Goal: Task Accomplishment & Management: Use online tool/utility

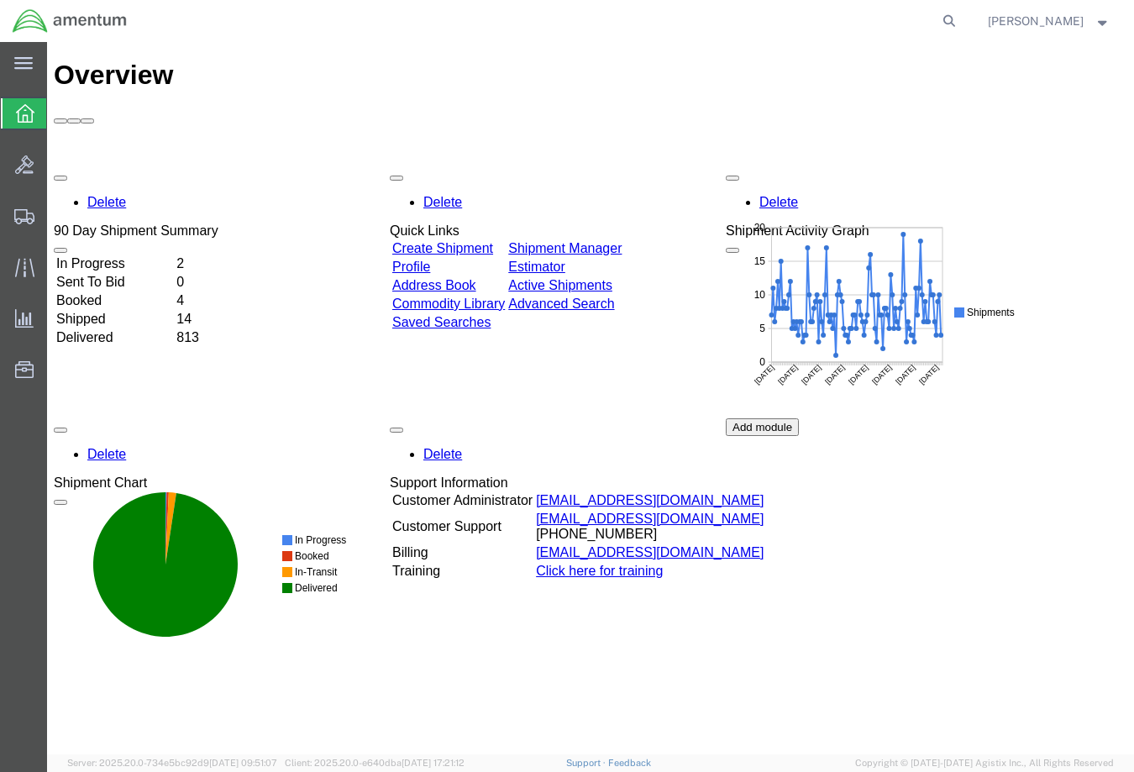
click at [448, 241] on link "Create Shipment" at bounding box center [442, 248] width 101 height 14
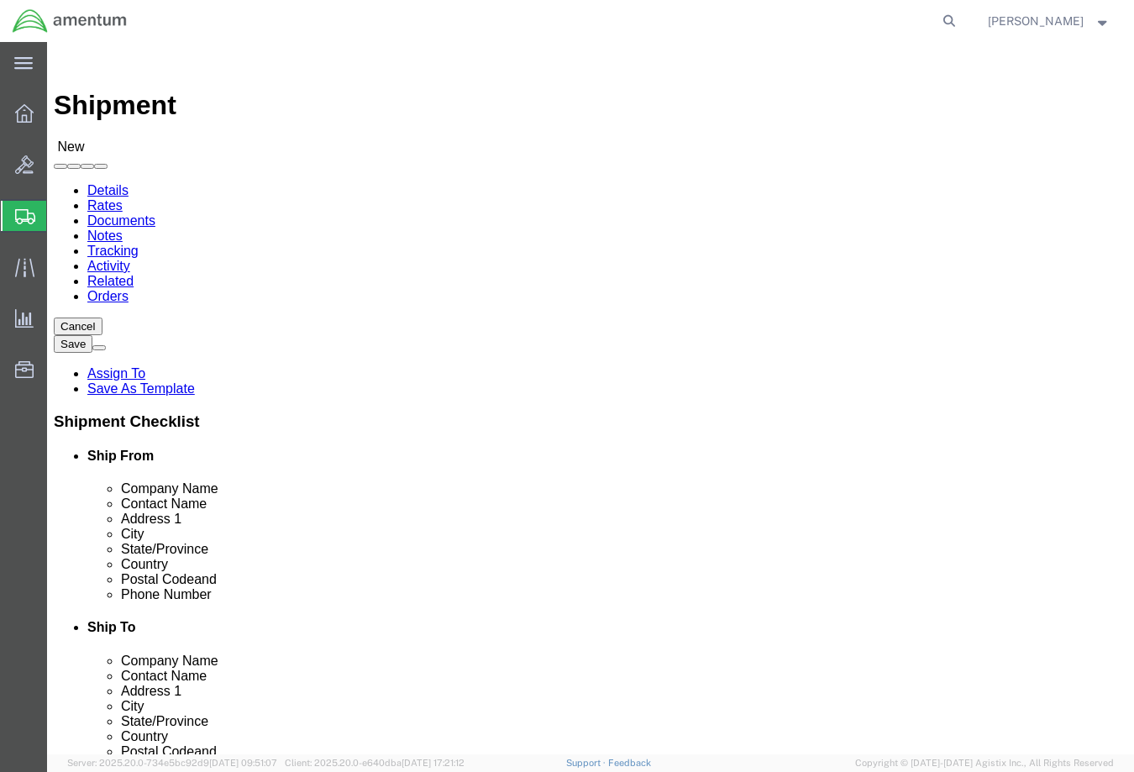
select select
type input "WST"
select select "49945"
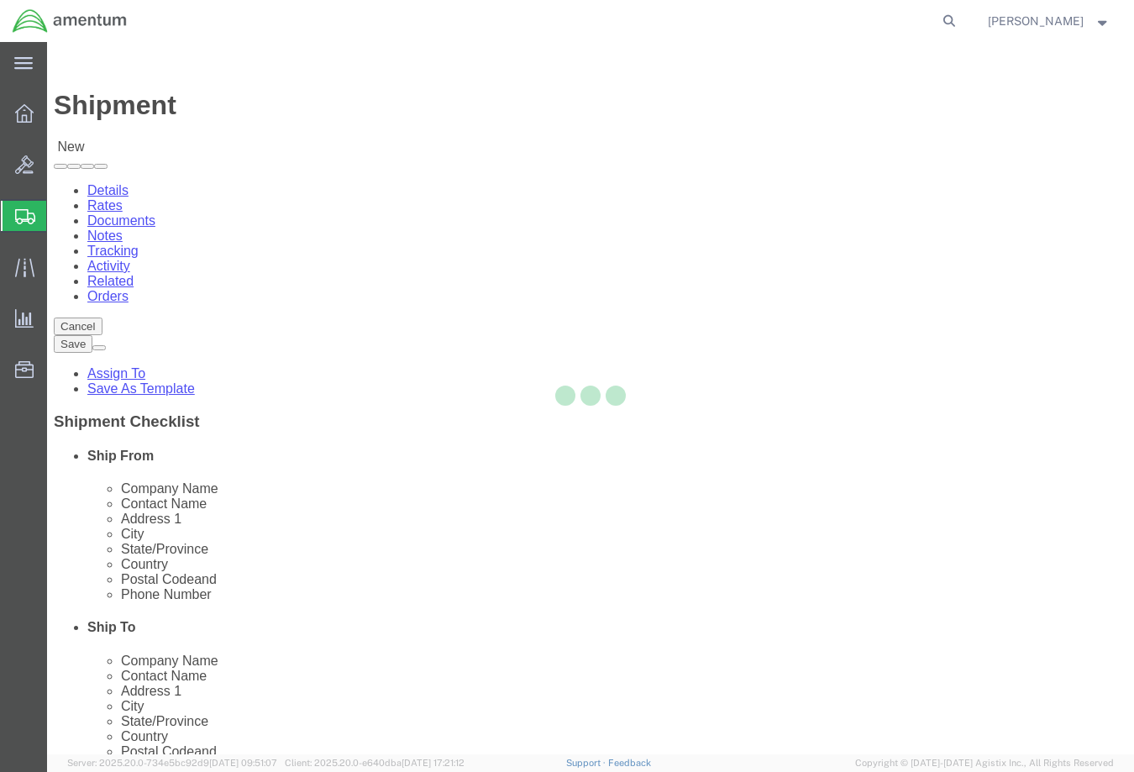
type input "Amentum Services, Inc"
type input "[PERSON_NAME]"
type input "[STREET_ADDRESS][PERSON_NAME]"
type input "Bldg. #2"
type input "San Antonio"
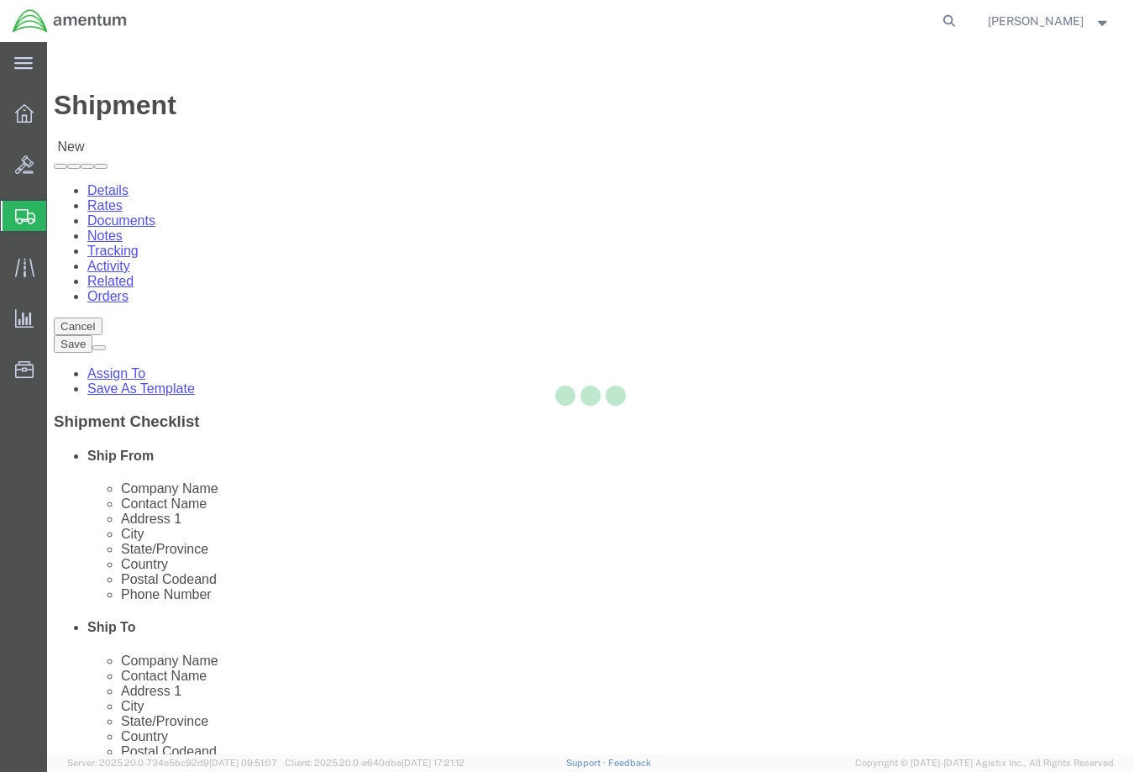
type input "78216"
type input "[PHONE_NUMBER]"
type input "[PERSON_NAME][EMAIL_ADDRESS][PERSON_NAME][DOMAIN_NAME]"
checkbox input "true"
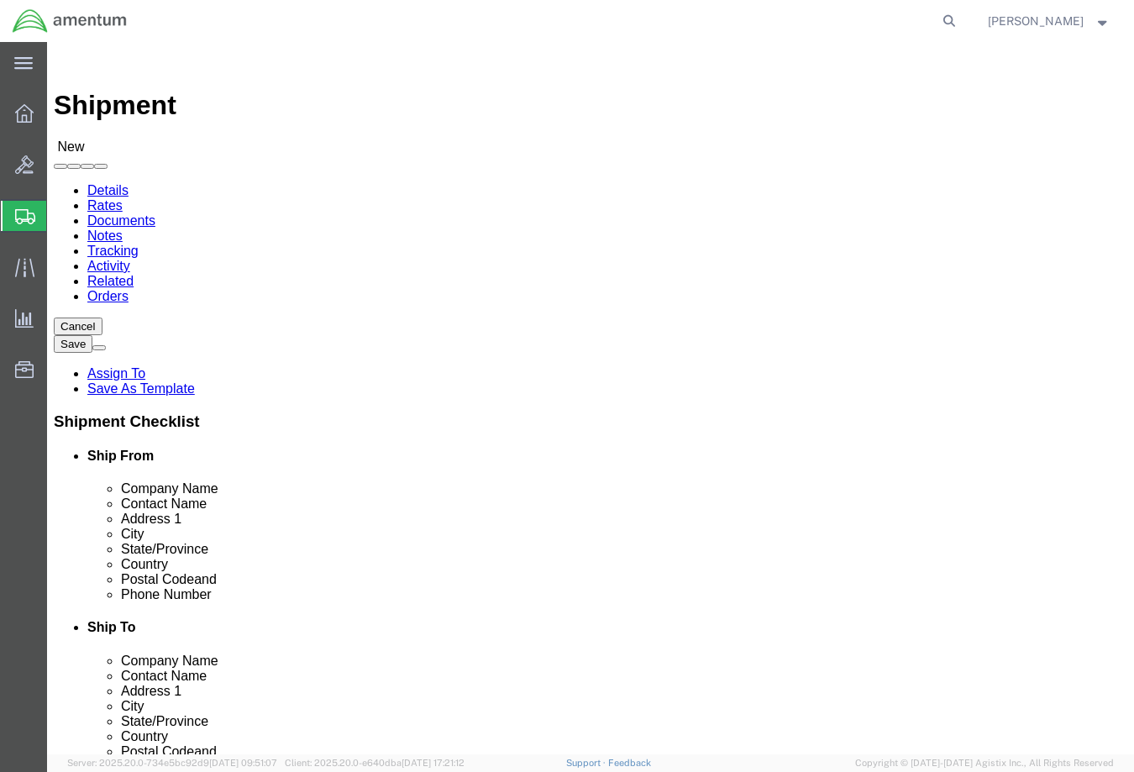
select select "[GEOGRAPHIC_DATA]"
drag, startPoint x: 255, startPoint y: 379, endPoint x: 139, endPoint y: 386, distance: 116.1
click div "[PERSON_NAME]"
type input "[PERSON_NAME]"
click input "[PERSON_NAME][EMAIL_ADDRESS][PERSON_NAME][DOMAIN_NAME]"
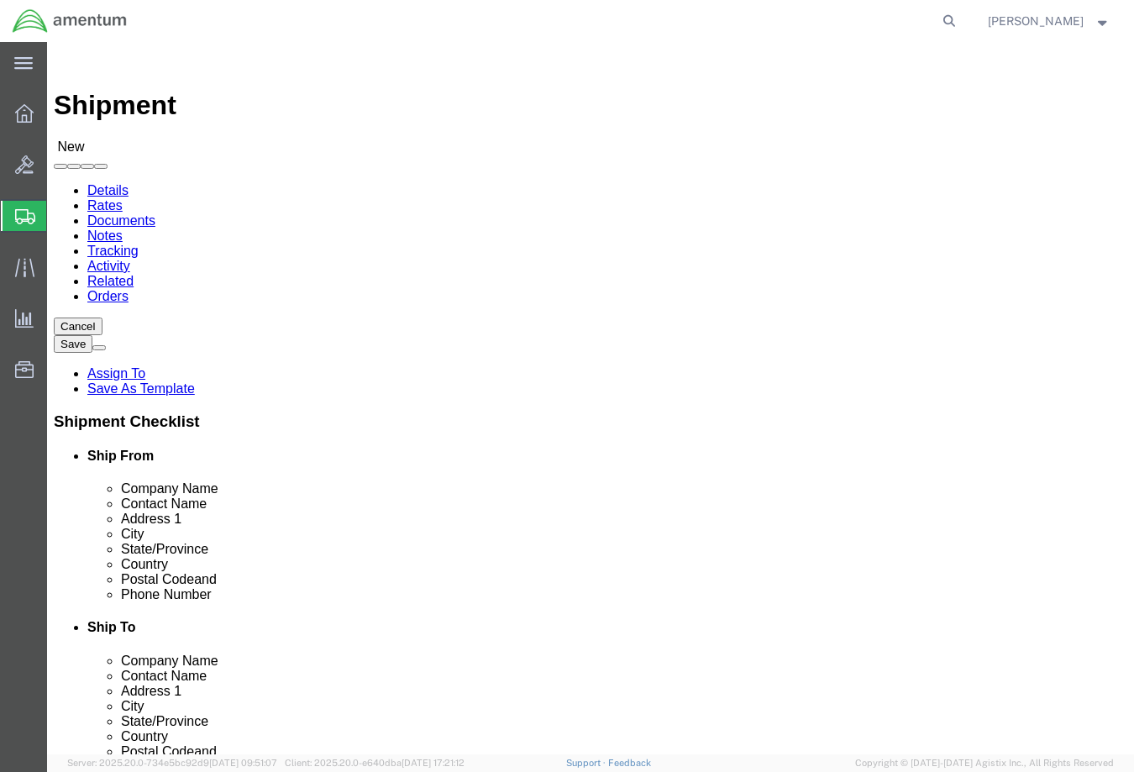
type input "[PERSON_NAME][EMAIL_ADDRESS][PERSON_NAME][DOMAIN_NAME]"
type input "lrt"
select select "49940"
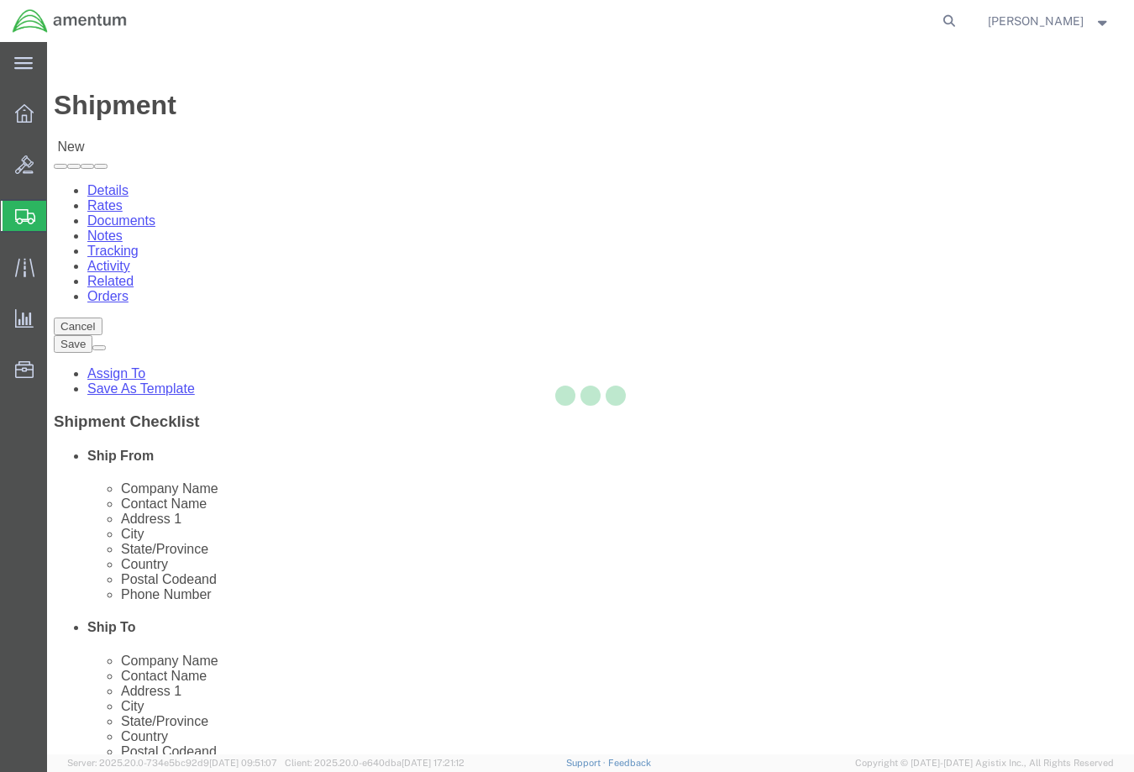
type input "Amentum Services, Inc"
type input "[PERSON_NAME][GEOGRAPHIC_DATA]"
type input "[STREET_ADDRESS][PERSON_NAME]"
type input "Hangar 3"
type input "Laredo"
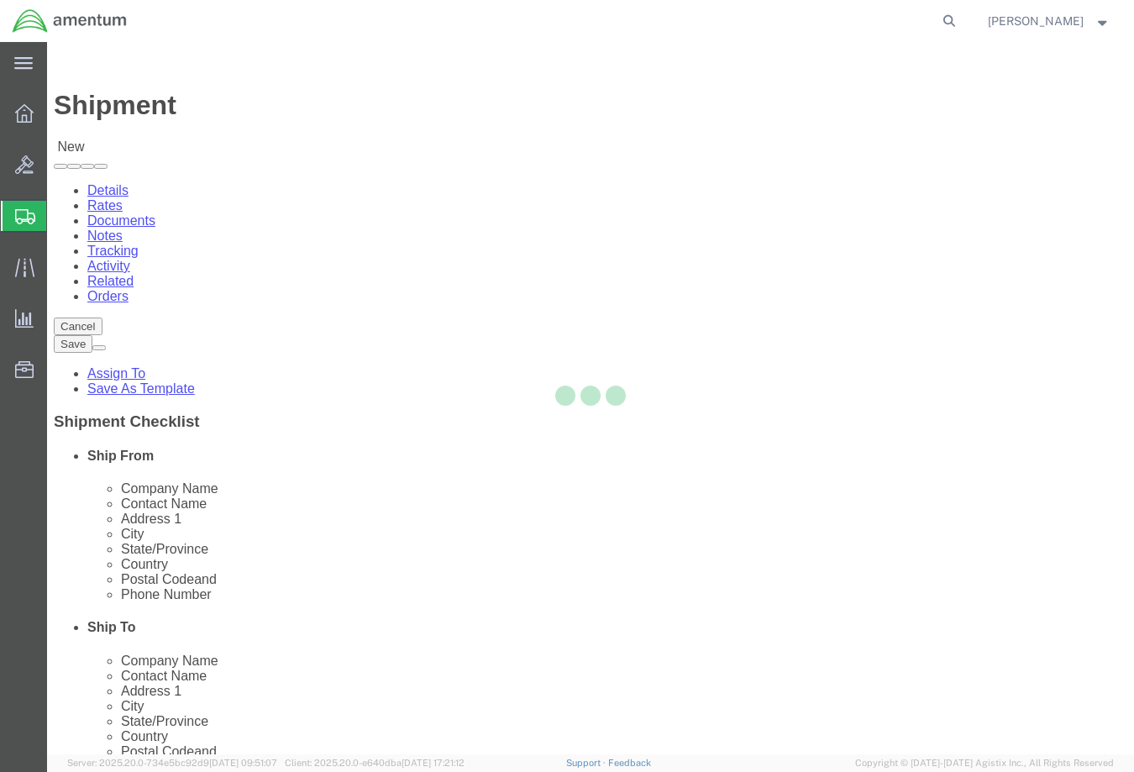
type input "78041"
type input "[PHONE_NUMBER]"
type input "[EMAIL_ADDRESS][PERSON_NAME][DOMAIN_NAME]"
checkbox input "true"
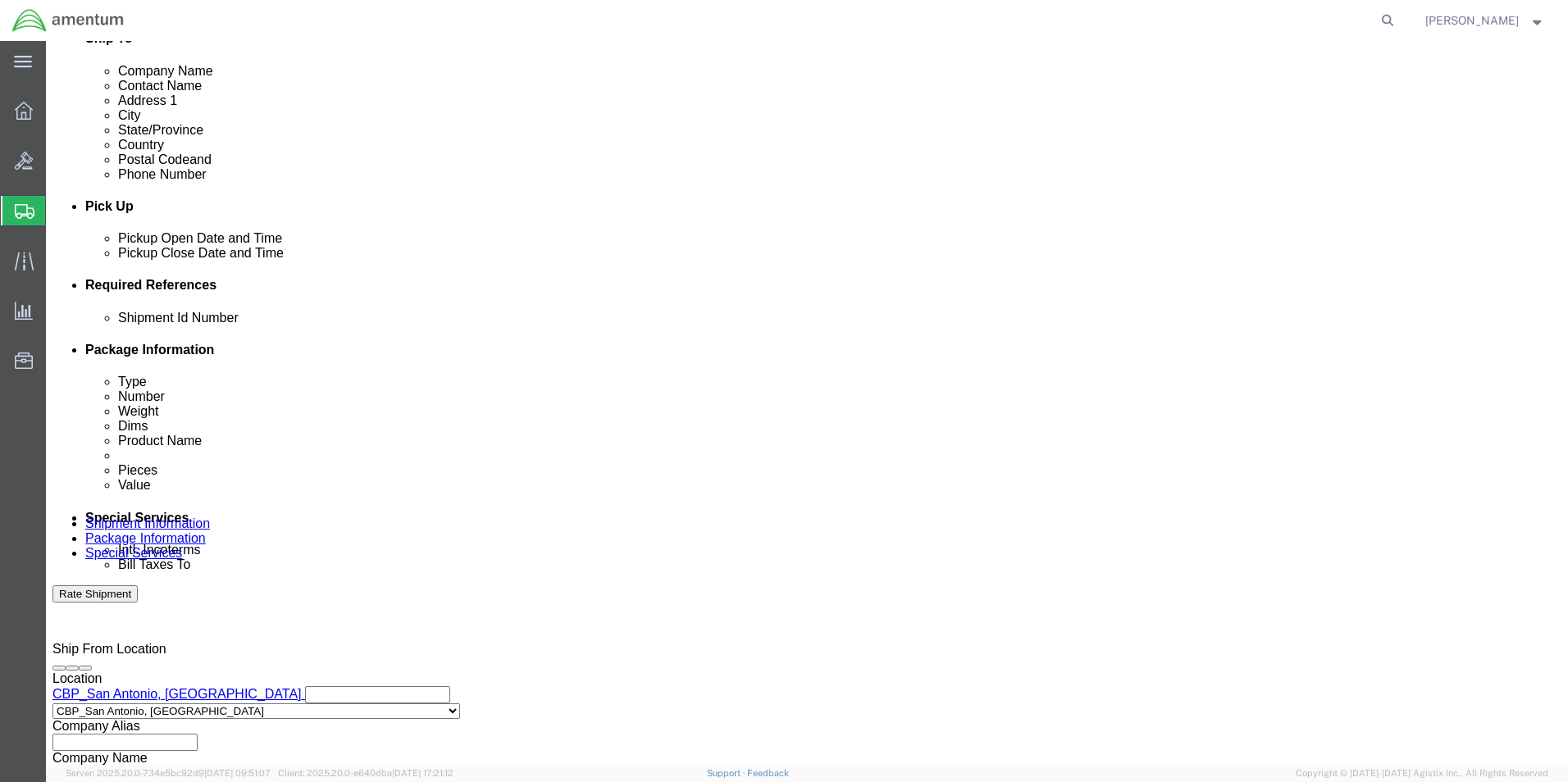
scroll to position [548, 0]
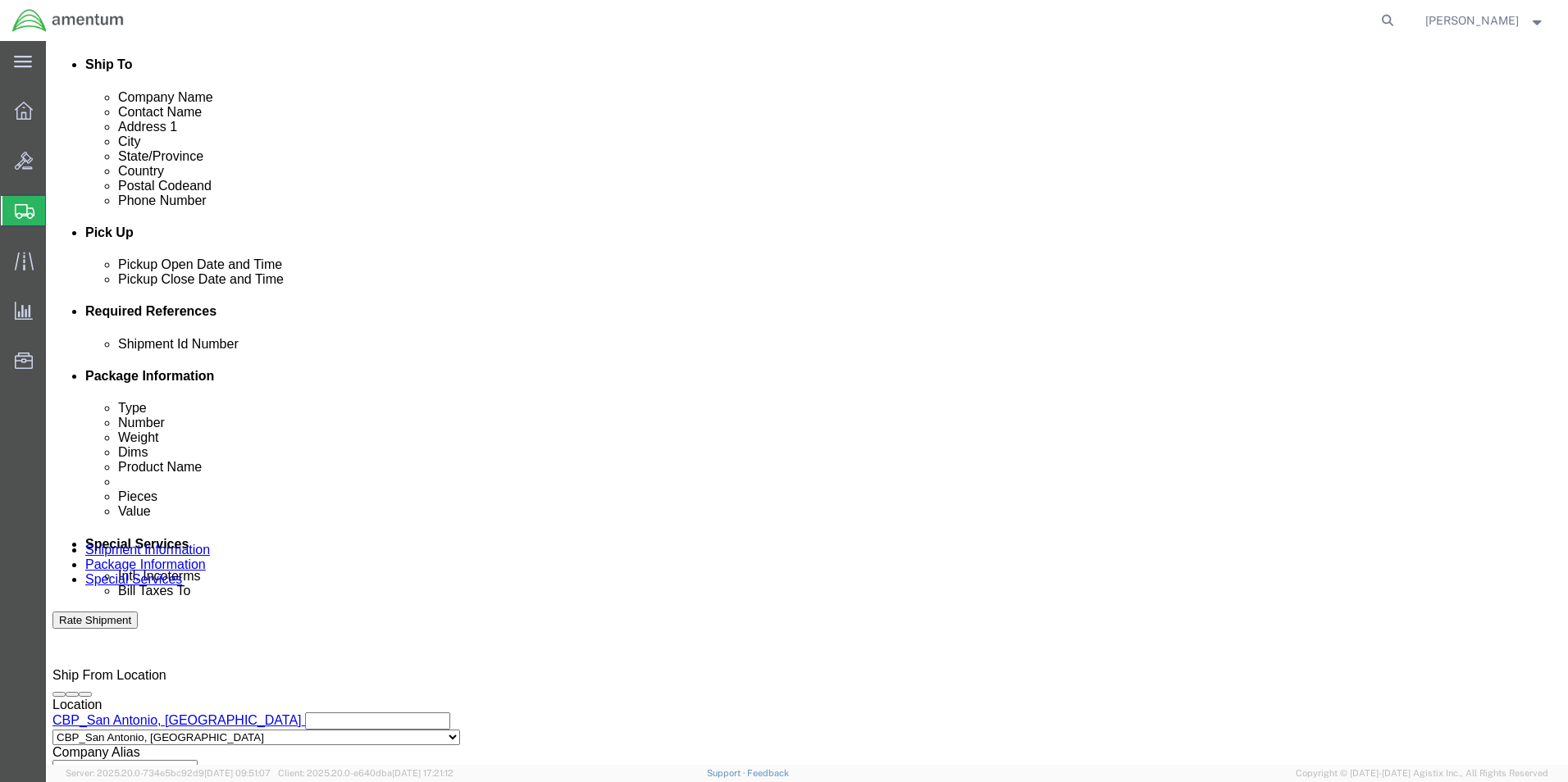
click div "[DATE] 9:00 PM"
click input "9:00 PM"
type input "8:00 AM"
click button "Apply"
click div "[DATE] 9:00 AM"
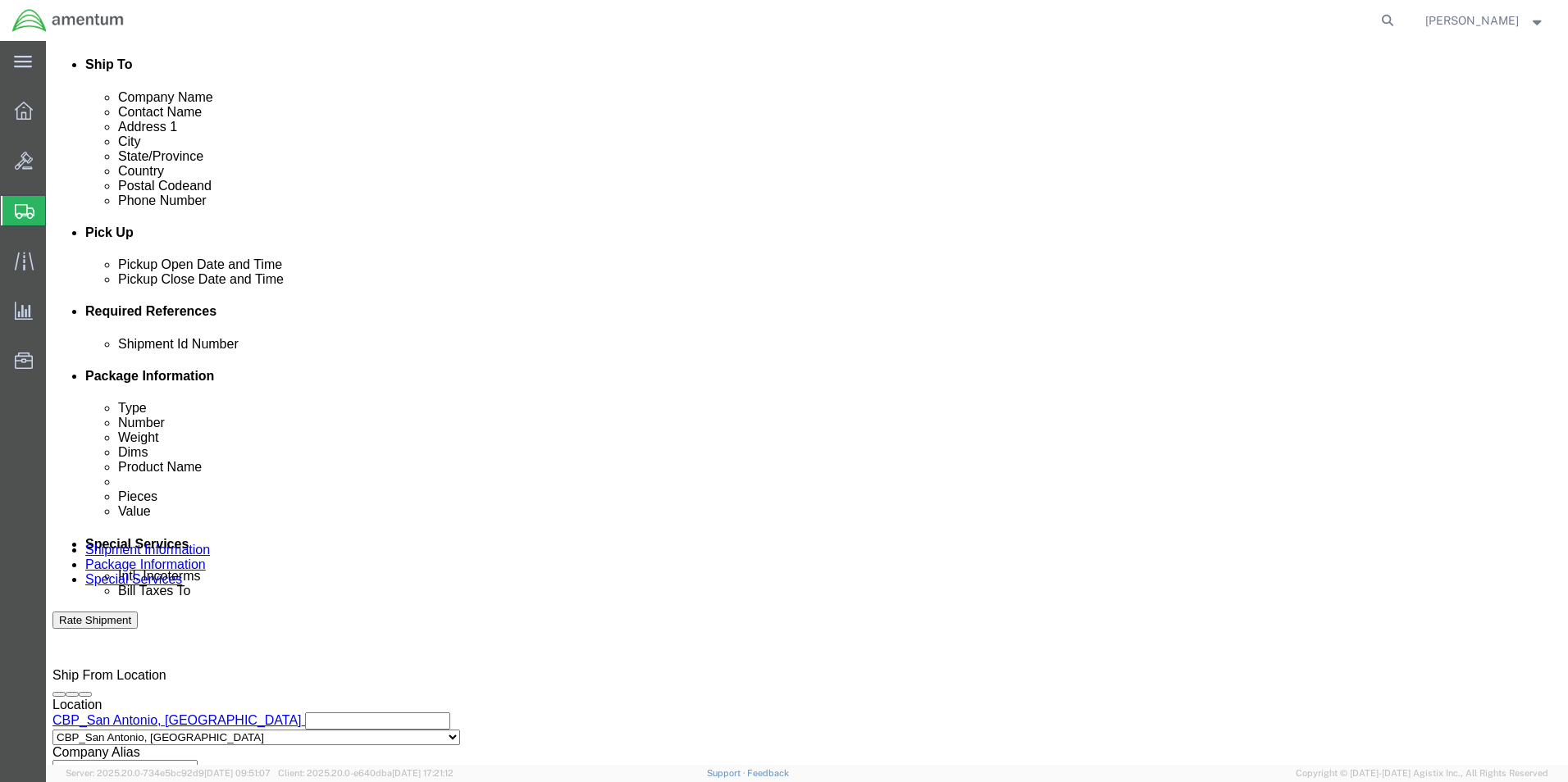
type input "2:00 PM"
click button "Apply"
click button "Add reference"
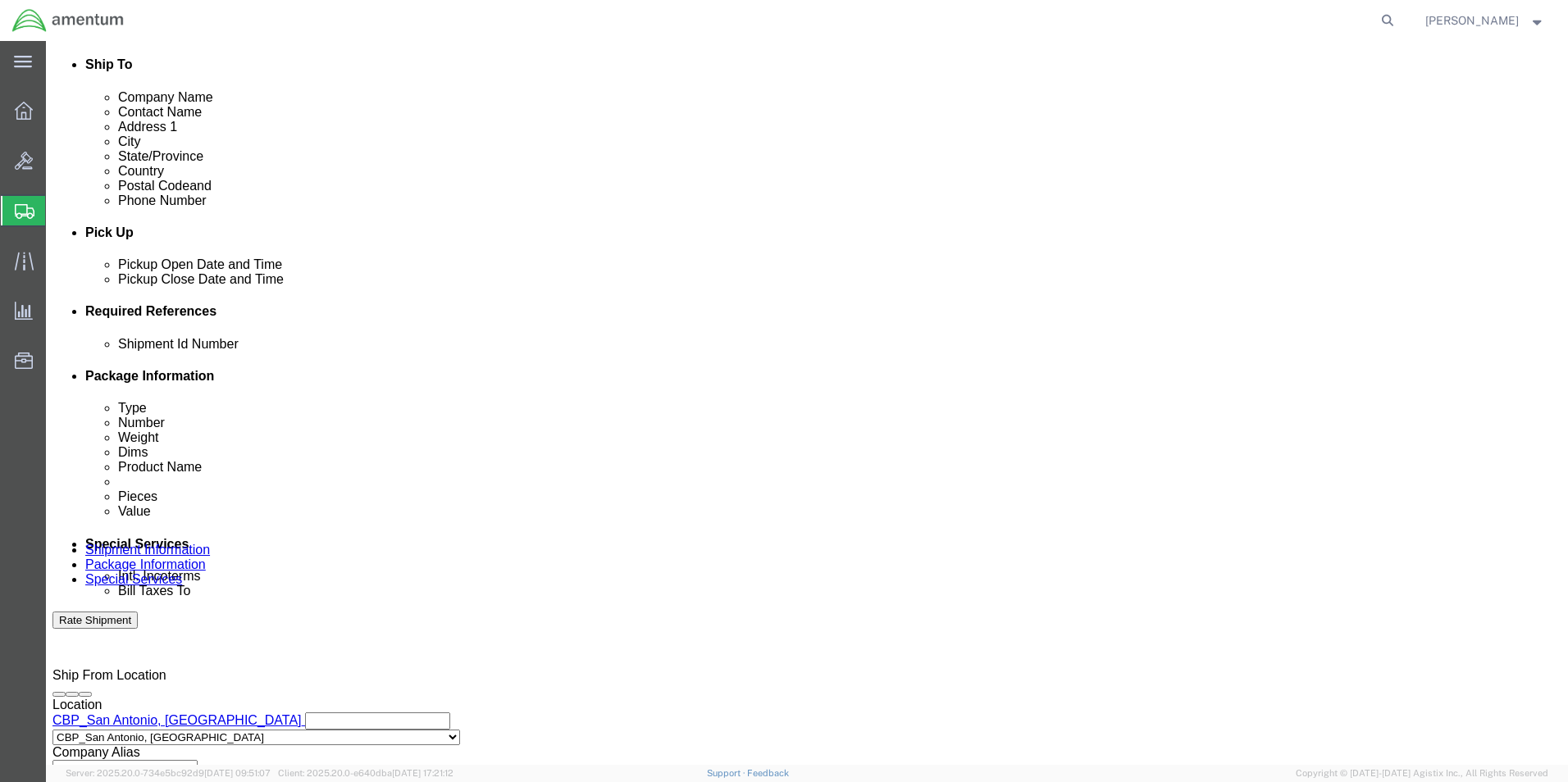
click input "text"
type input "LOGBOOK"
click select "Select Account Type Activity ID Airline Appointment Number ASN Batch Request # …"
select select "DEPT"
click select "Select Account Type Activity ID Airline Appointment Number ASN Batch Request # …"
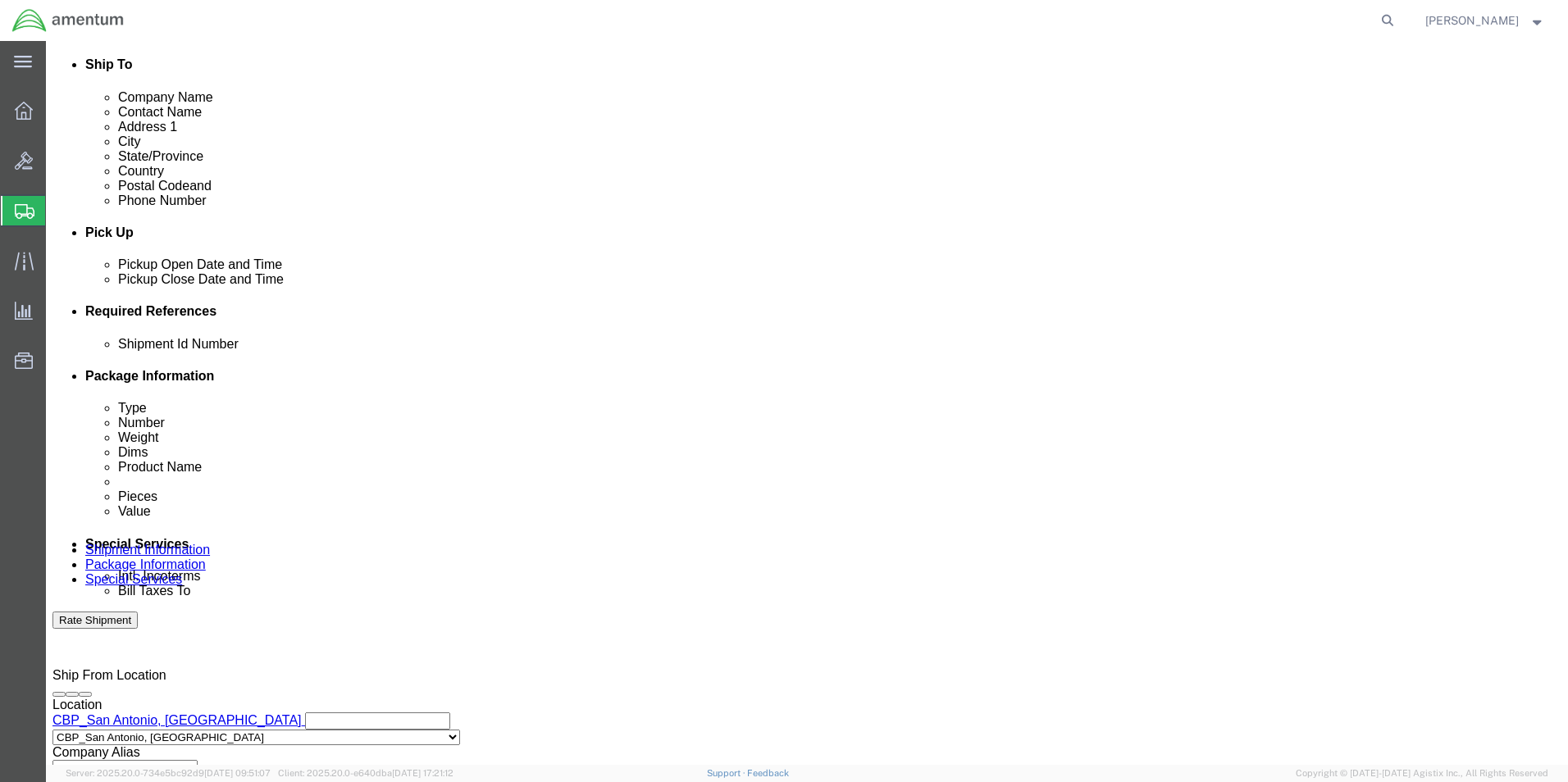
type input "CBP"
select select "PROJNUM"
type input "6118.04.03.2219.000.WST.0000"
click select "Select Account Type Activity ID Airline Appointment Number ASN Batch Request # …"
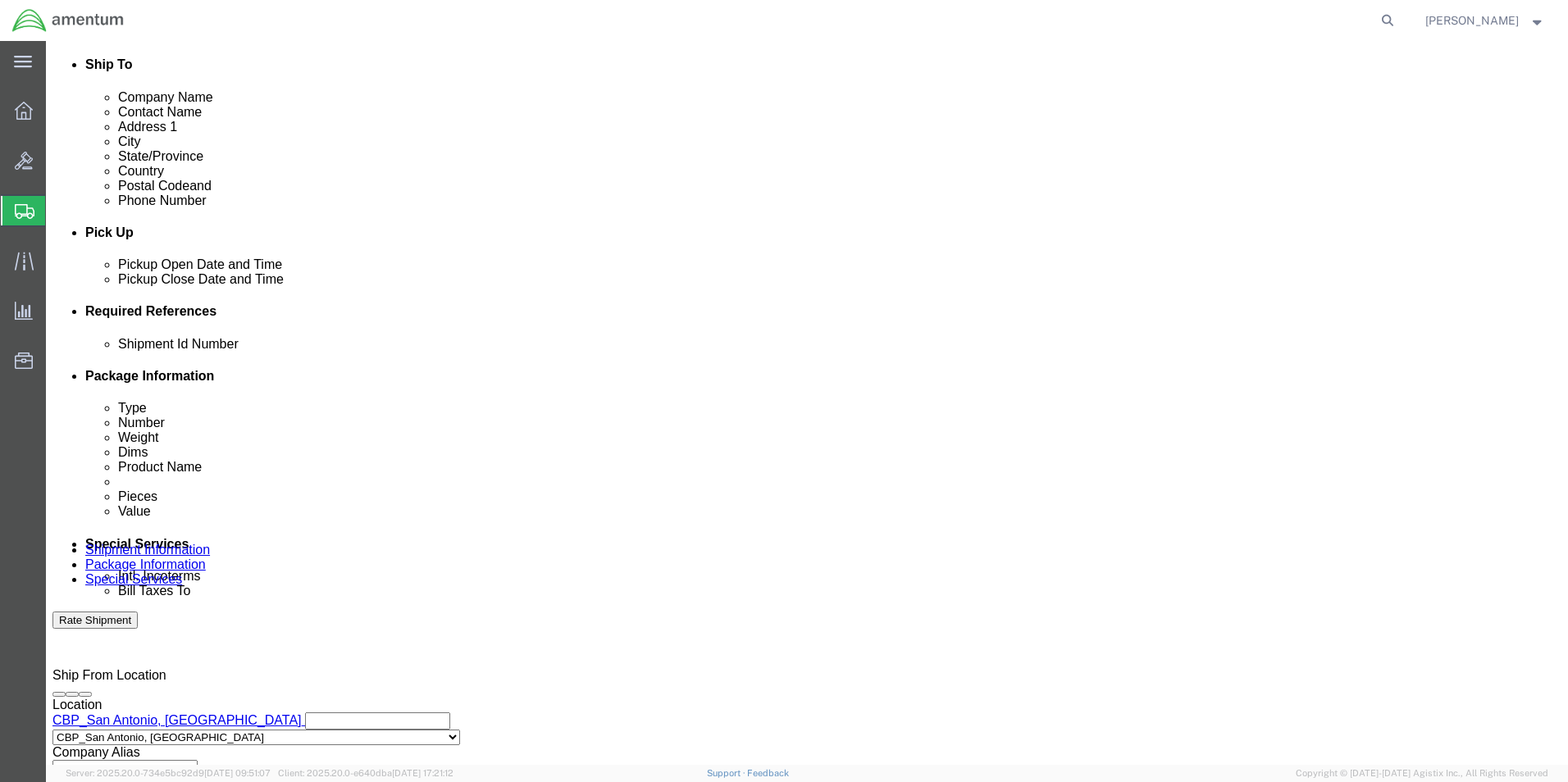
scroll to position [0, 0]
select select "CUSTREF"
click select "Select Account Type Activity ID Airline Appointment Number ASN Batch Request # …"
click input "text"
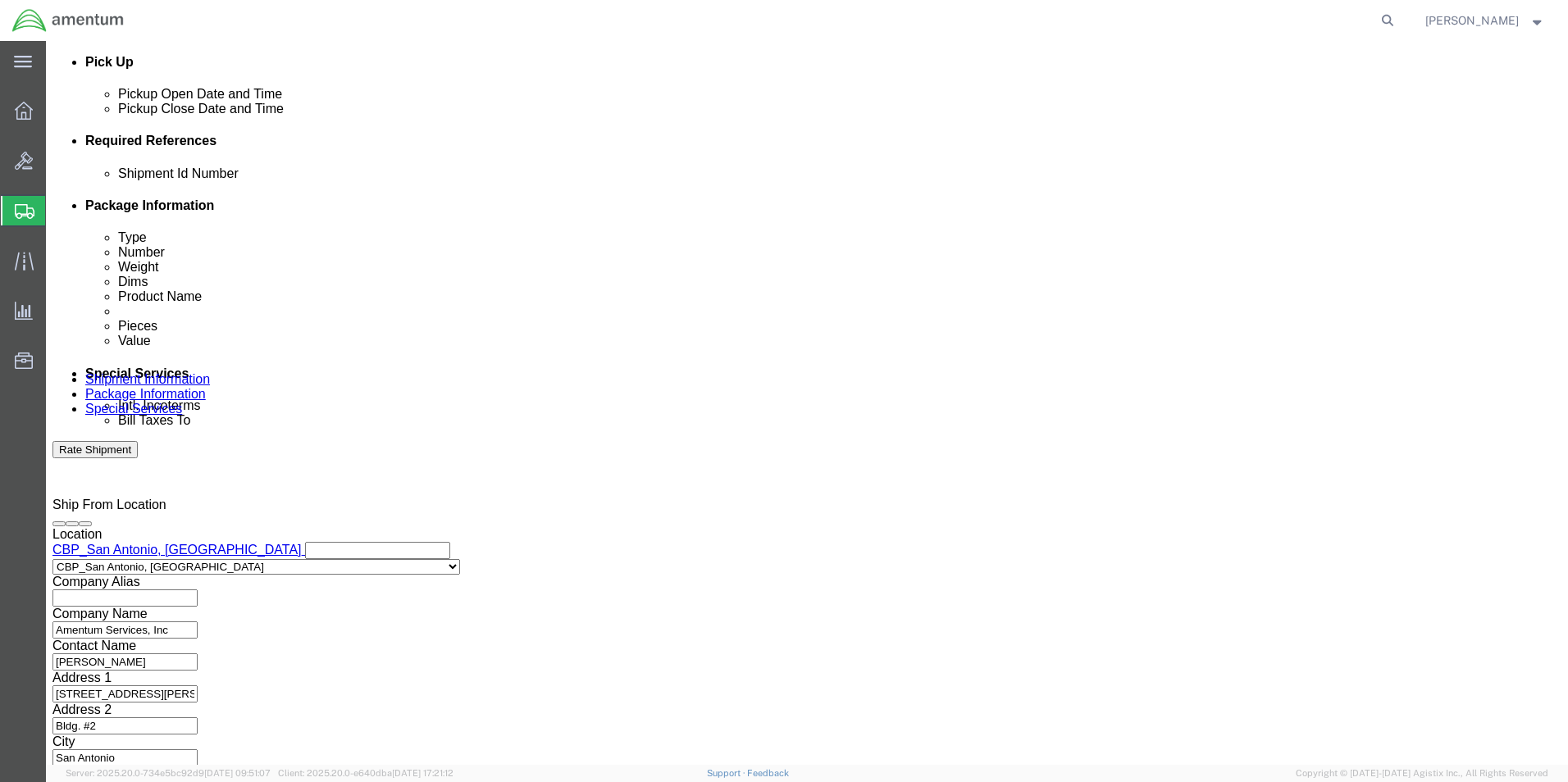
scroll to position [720, 0]
type input "3937A LOG"
click select "Select Air Less than Truckload Multi-Leg Ocean Freight Rail Small Parcel Truckl…"
select select "SMAL"
click select "Select Air Less than Truckload Multi-Leg Ocean Freight Rail Small Parcel Truckl…"
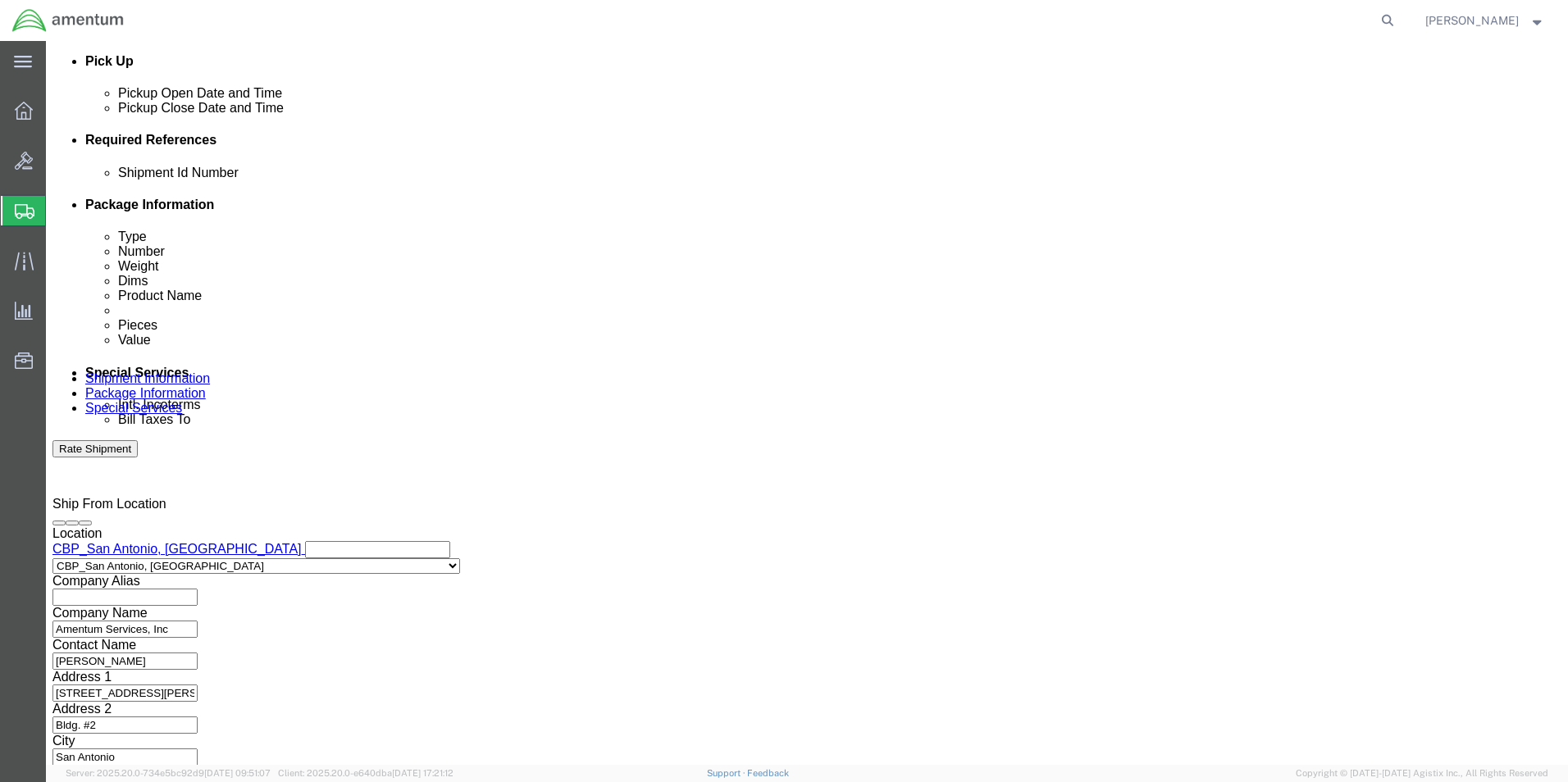
click div
click button "Continue"
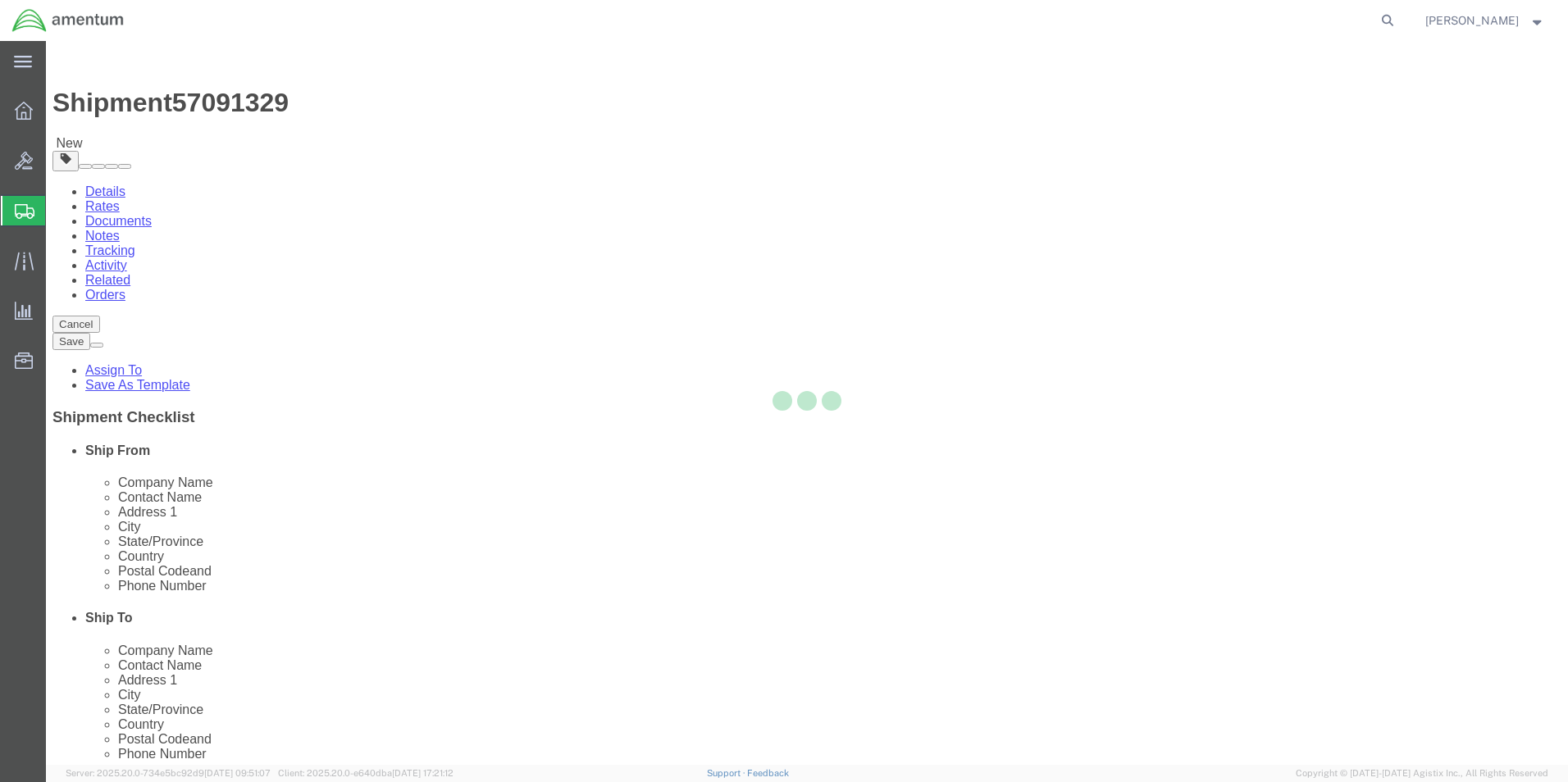
select select "YRPK"
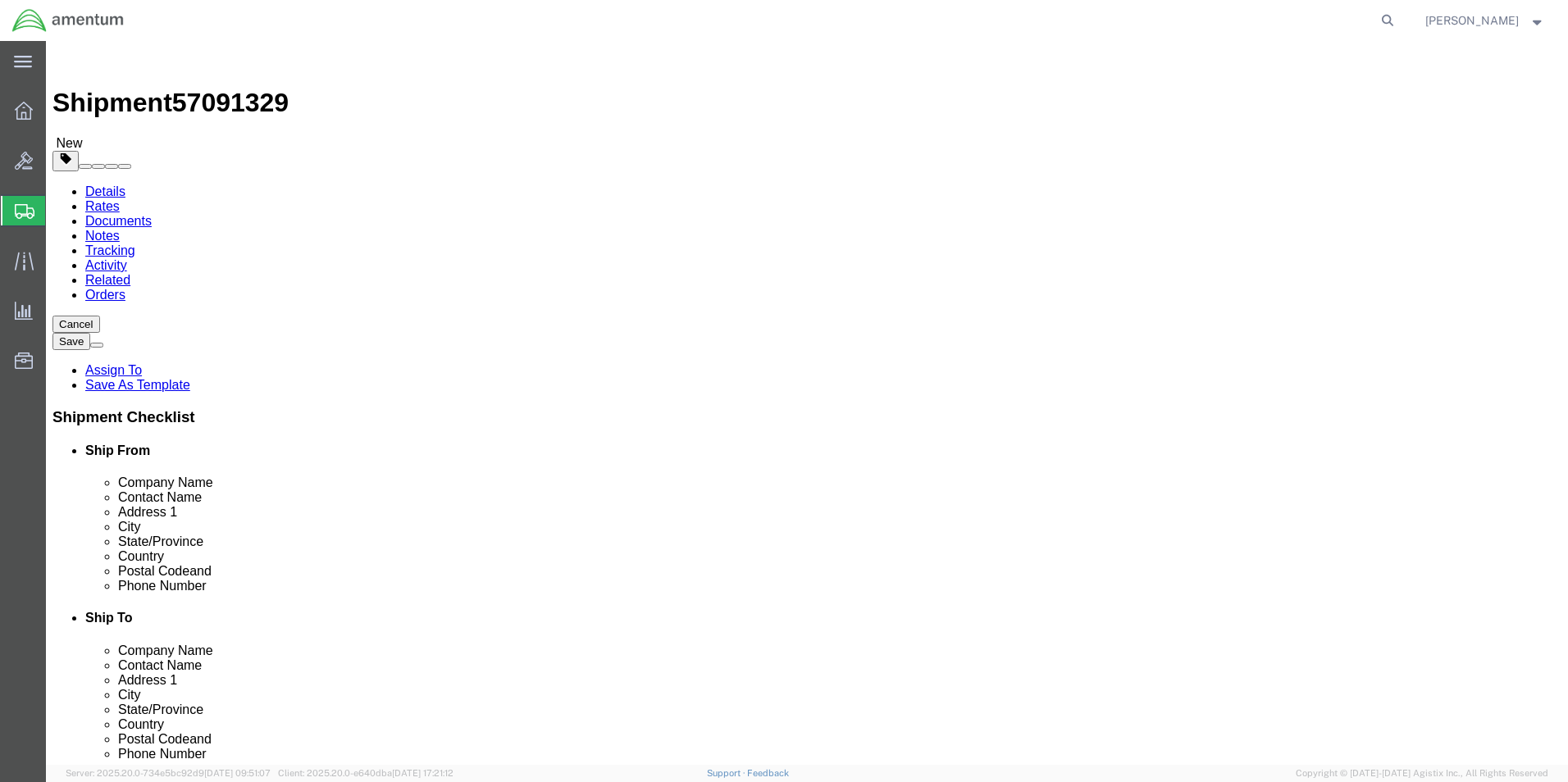
click input "text"
type input "17"
type input "12"
click input "0.00"
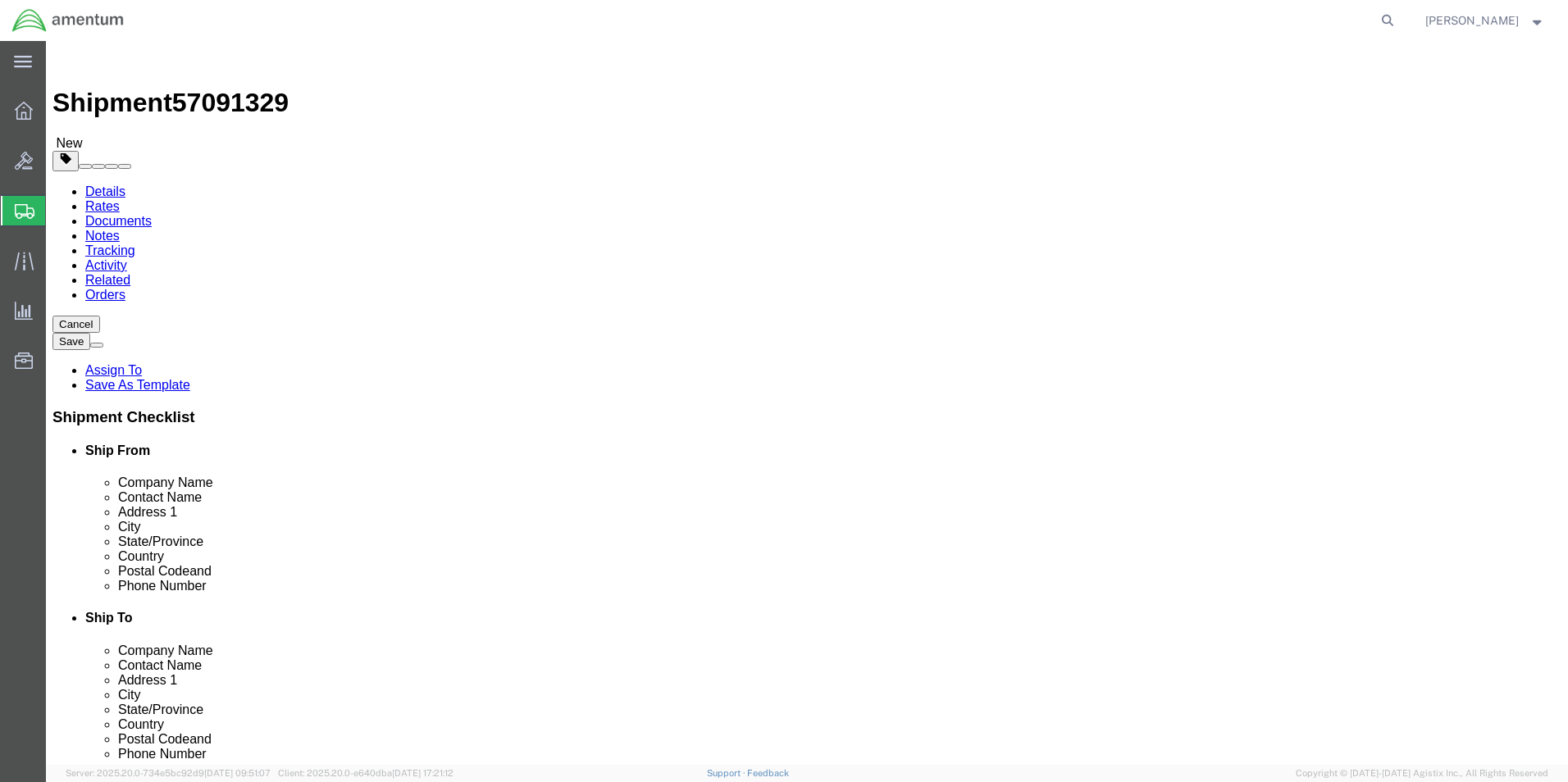
type input "0"
type input "13.0"
click link "Add Content"
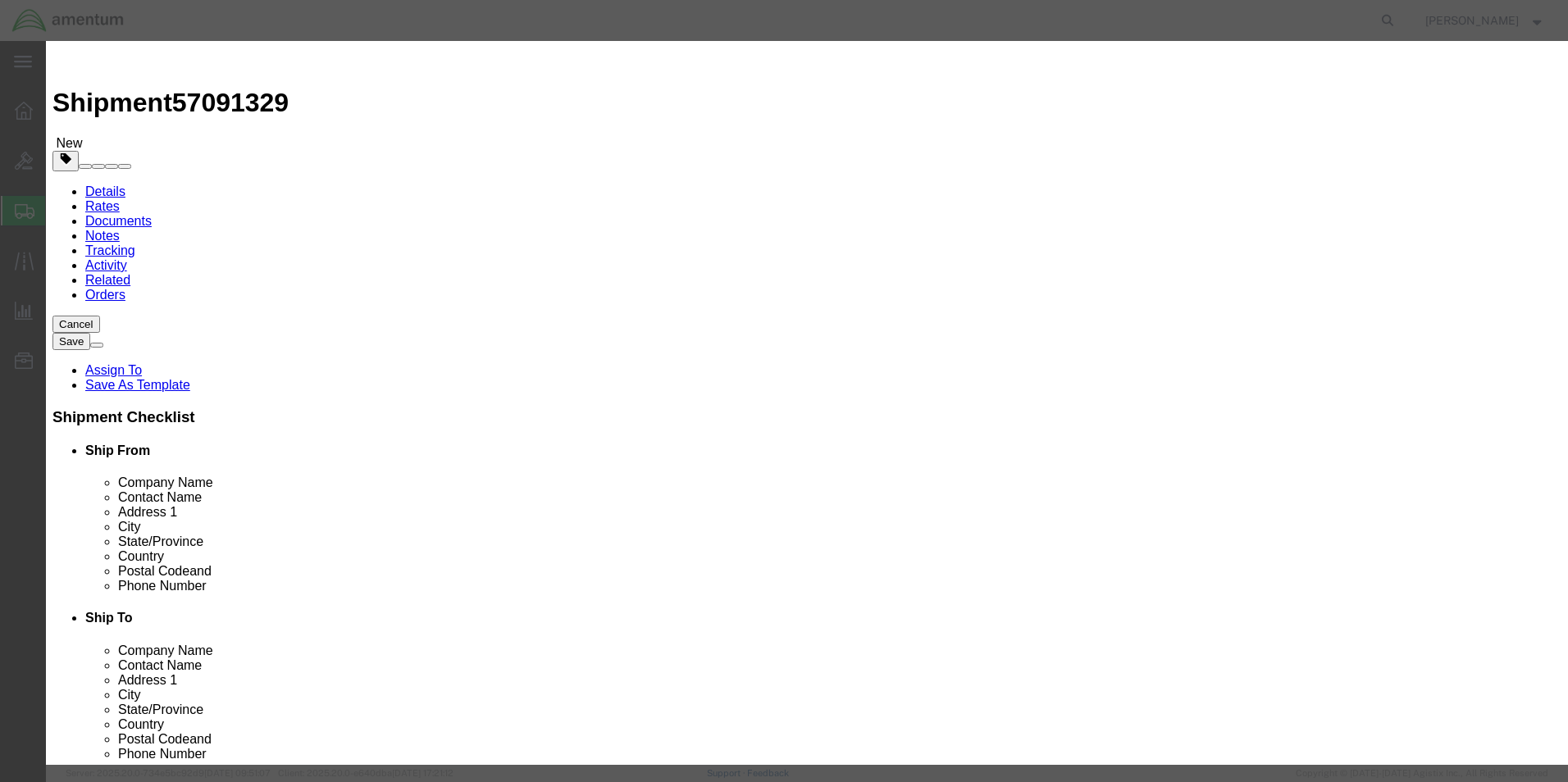
click input "text"
type input "LOGBOOK"
click div "Commodity library Product Name LOGBOOK LOGBOOK Pieces 0 Select Bag Barrels 100B…"
click input "0"
type input "4"
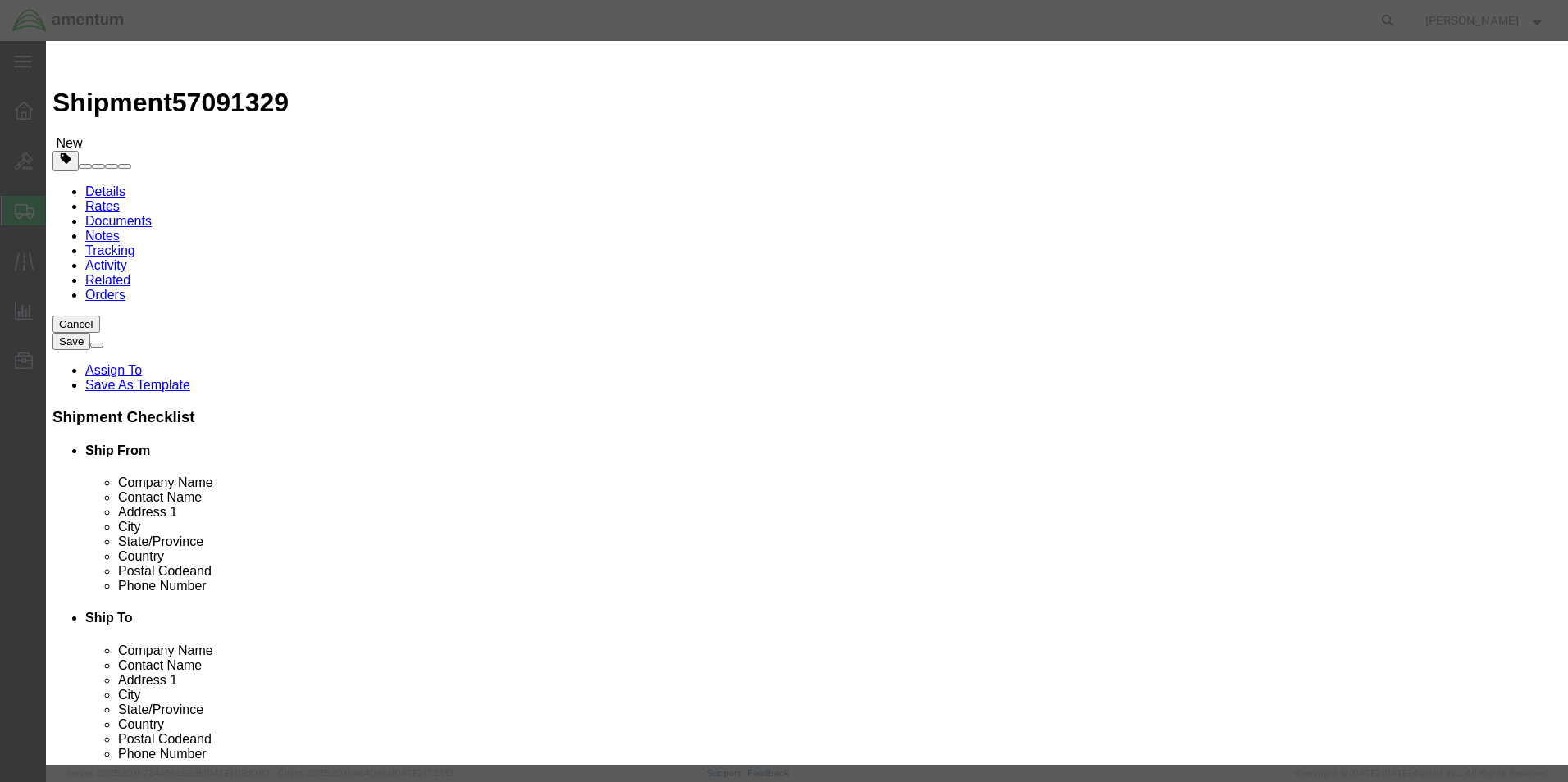
click input "text"
type input "1500.00"
click textarea
type textarea "3937A LOGBOOK"
click button "Save & Close"
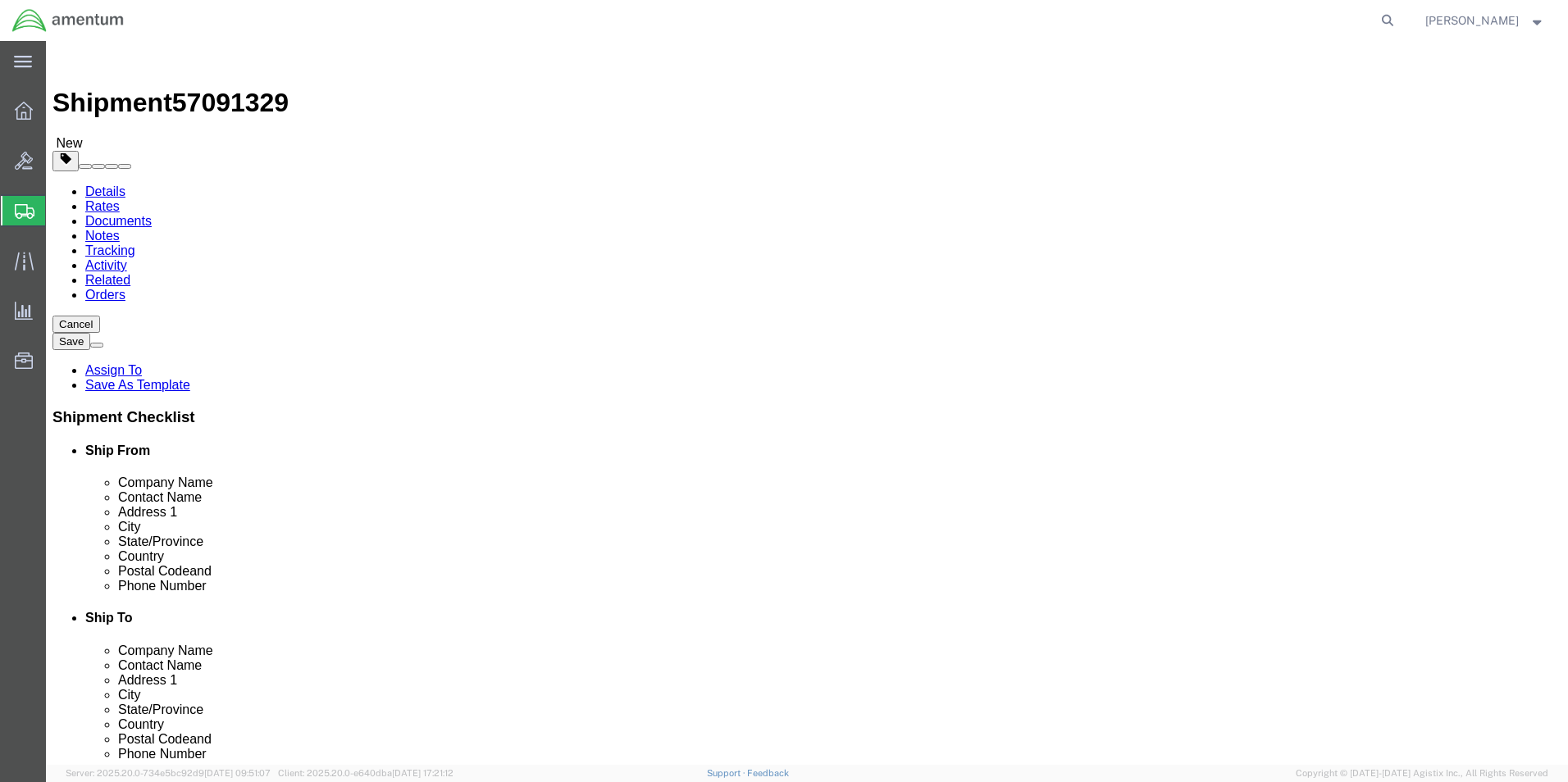
click button "Rate Shipment"
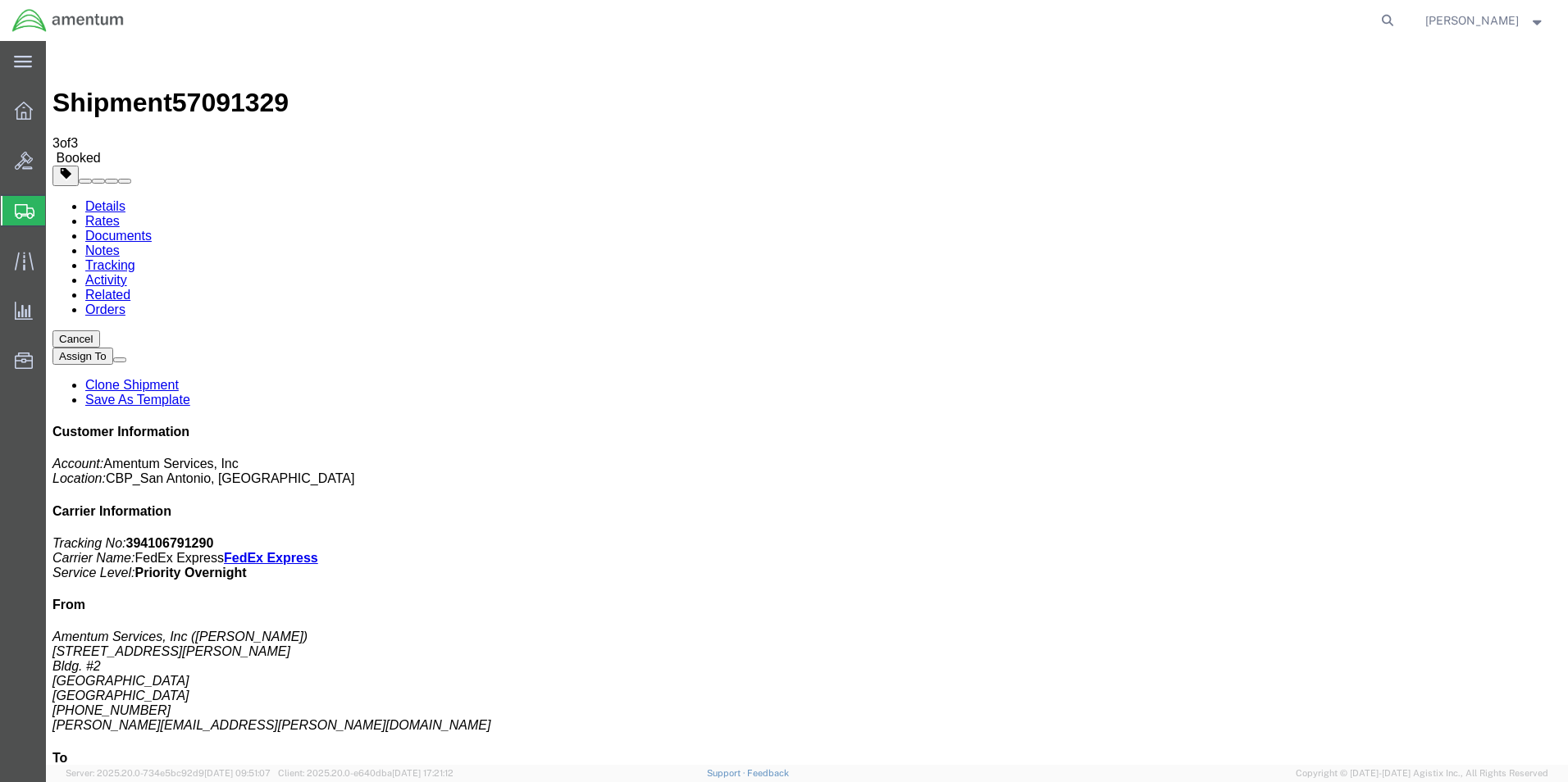
drag, startPoint x: 682, startPoint y: 294, endPoint x: 679, endPoint y: 344, distance: 50.1
click at [113, 199] on link "Details" at bounding box center [104, 206] width 40 height 14
click link "Schedule pickup request"
